Goal: Task Accomplishment & Management: Manage account settings

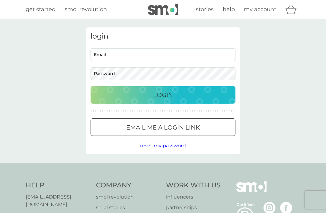
click at [159, 57] on input "Email" at bounding box center [162, 54] width 145 height 13
type input "[PERSON_NAME][EMAIL_ADDRESS][DOMAIN_NAME]"
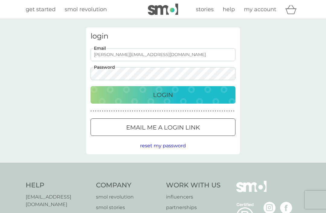
click at [163, 95] on button "Login" at bounding box center [162, 94] width 145 height 17
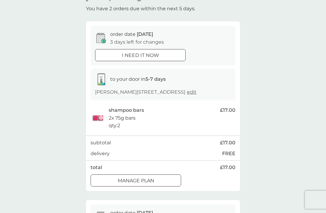
scroll to position [34, 0]
click at [154, 185] on p "Manage plan" at bounding box center [136, 182] width 36 height 8
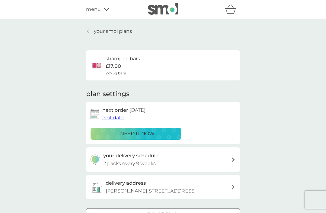
click at [168, 213] on div at bounding box center [163, 215] width 22 height 6
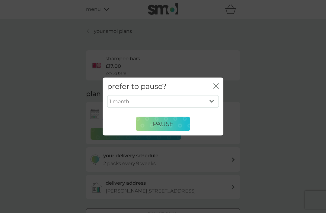
click at [216, 108] on select "1 month 2 months 3 months 4 months 5 months 6 months" at bounding box center [163, 101] width 112 height 13
select select "4"
click at [174, 131] on button "Pause" at bounding box center [163, 124] width 54 height 14
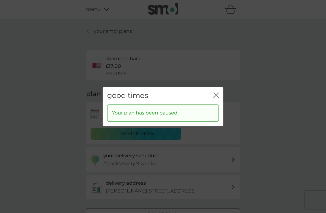
click at [217, 98] on icon "close" at bounding box center [215, 95] width 5 height 5
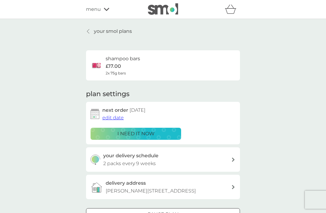
click at [106, 28] on p "your smol plans" at bounding box center [113, 31] width 38 height 8
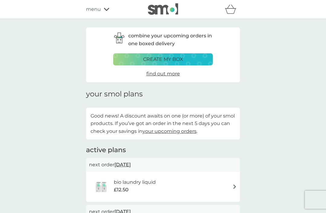
click at [109, 8] on icon at bounding box center [106, 9] width 5 height 3
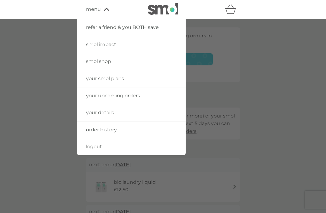
click at [152, 149] on link "logout" at bounding box center [131, 146] width 109 height 17
